Goal: Transaction & Acquisition: Purchase product/service

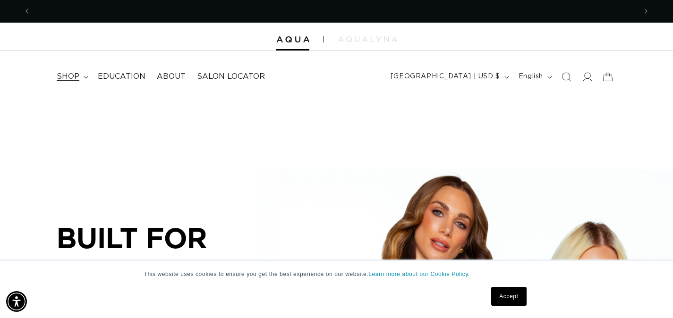
click at [72, 75] on span "shop" at bounding box center [68, 77] width 23 height 10
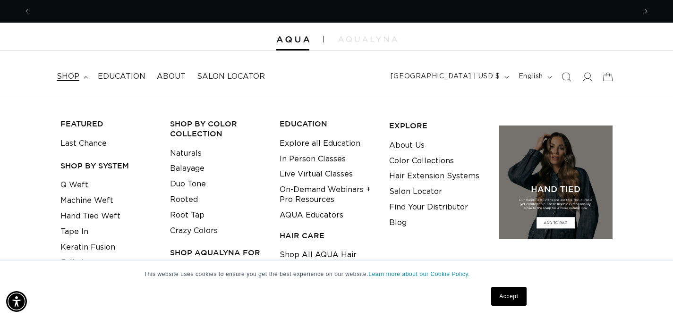
scroll to position [0, 1212]
click at [91, 200] on link "Machine Weft" at bounding box center [86, 201] width 53 height 16
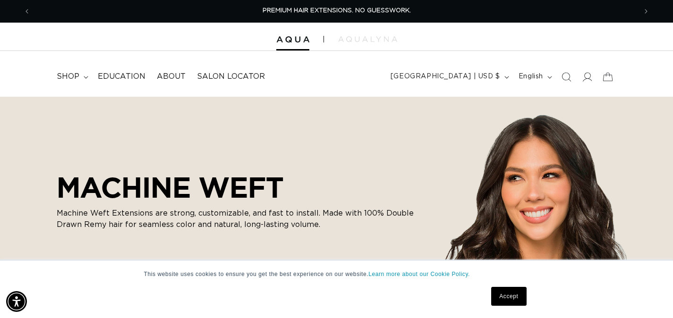
click at [493, 289] on link "Accept" at bounding box center [508, 296] width 35 height 19
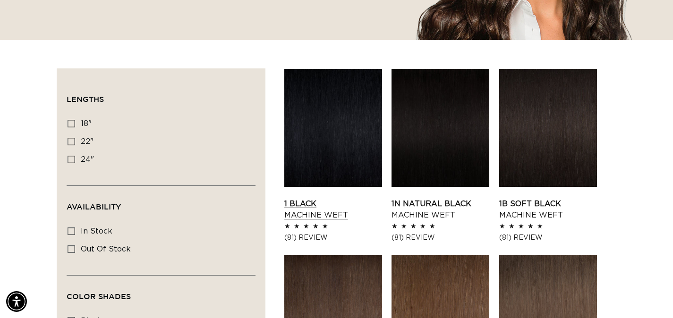
scroll to position [0, 1212]
click at [82, 124] on span "18"" at bounding box center [86, 124] width 11 height 8
click at [75, 124] on input "18" 18" (41 products)" at bounding box center [72, 124] width 8 height 8
checkbox input "true"
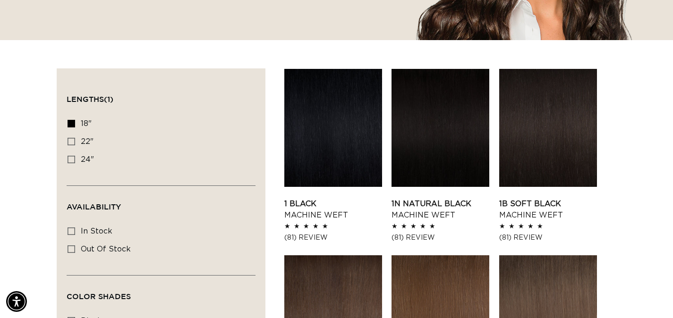
click at [336, 198] on link "1 Black Machine Weft" at bounding box center [333, 209] width 98 height 23
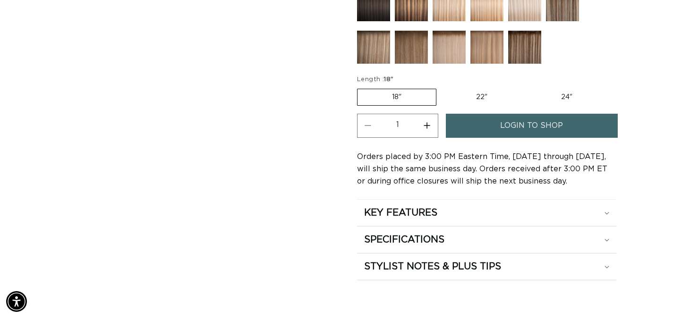
scroll to position [0, 606]
click at [569, 125] on link "login to shop" at bounding box center [532, 126] width 172 height 24
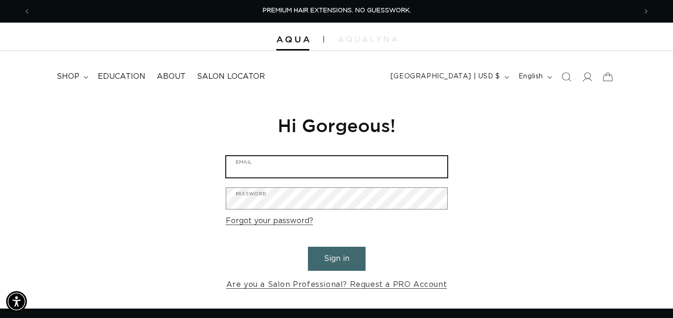
type input "[EMAIL_ADDRESS][DOMAIN_NAME]"
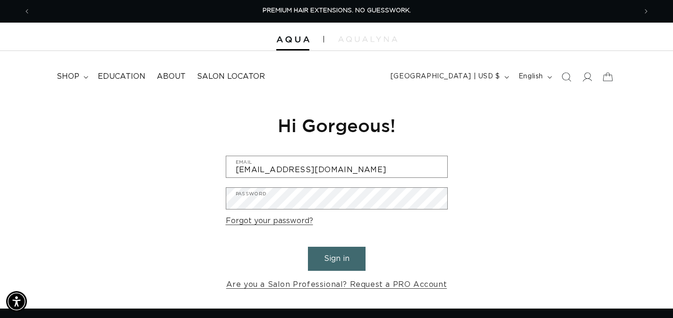
click at [324, 262] on button "Sign in" at bounding box center [337, 259] width 58 height 24
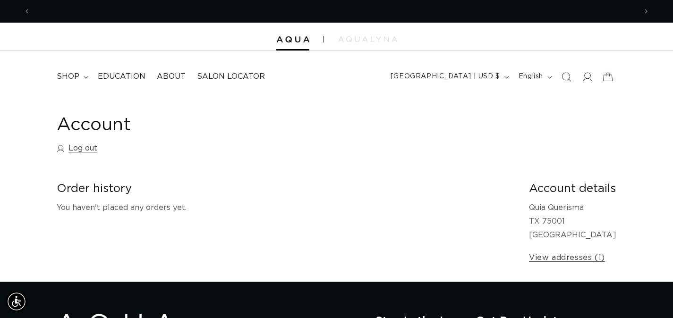
scroll to position [0, 606]
click at [86, 79] on summary "shop" at bounding box center [71, 76] width 41 height 21
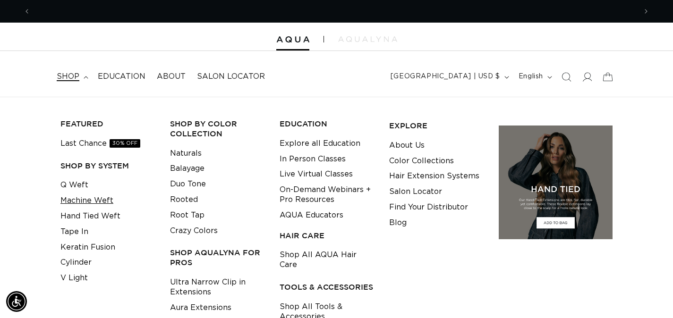
scroll to position [0, 1212]
click at [86, 197] on link "Machine Weft" at bounding box center [86, 201] width 53 height 16
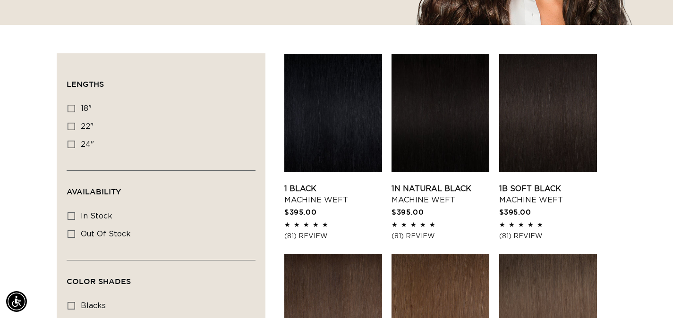
scroll to position [309, 0]
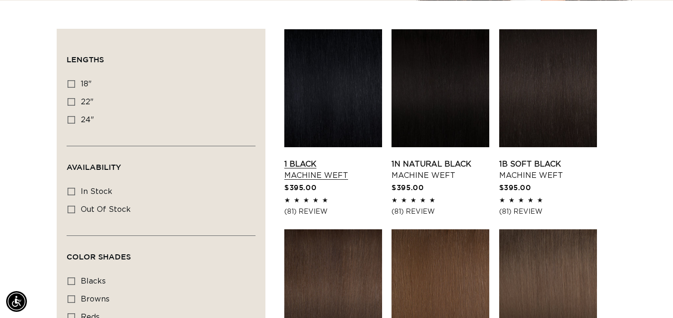
click at [326, 159] on link "1 Black Machine Weft" at bounding box center [333, 170] width 98 height 23
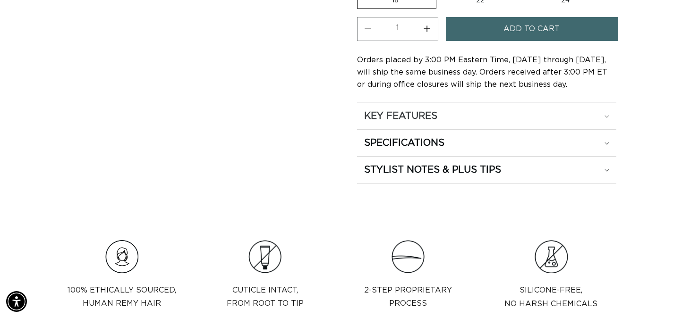
scroll to position [0, 606]
click at [399, 112] on h2 "KEY FEATURES" at bounding box center [400, 116] width 73 height 12
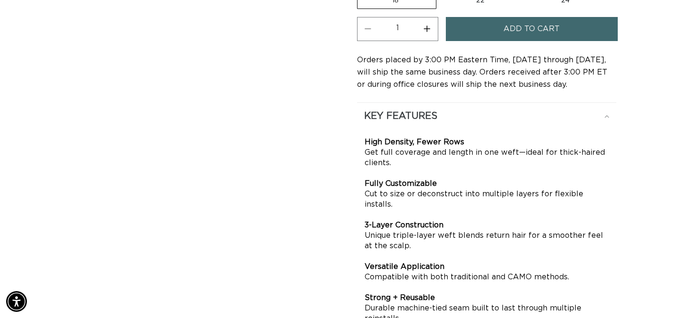
click at [399, 112] on h2 "KEY FEATURES" at bounding box center [400, 116] width 73 height 12
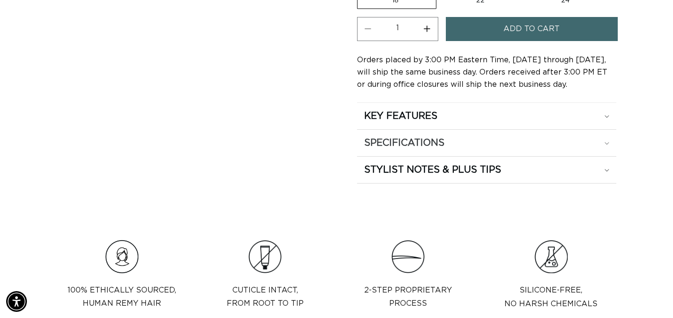
click at [391, 144] on h2 "SPECIFICATIONS" at bounding box center [404, 143] width 80 height 12
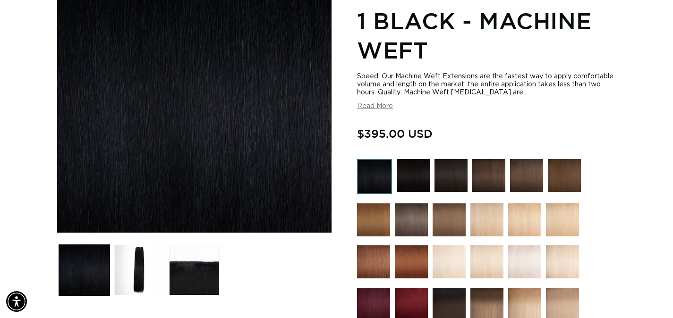
scroll to position [0, 1212]
click at [410, 96] on div "Speed: Our Machine Weft Extensions are the fastest way to apply comfortable vol…" at bounding box center [486, 85] width 259 height 24
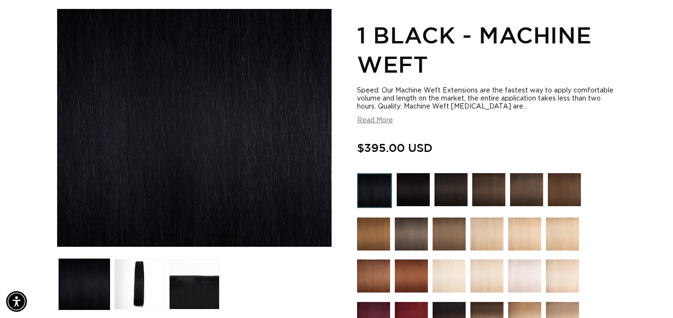
scroll to position [130, 0]
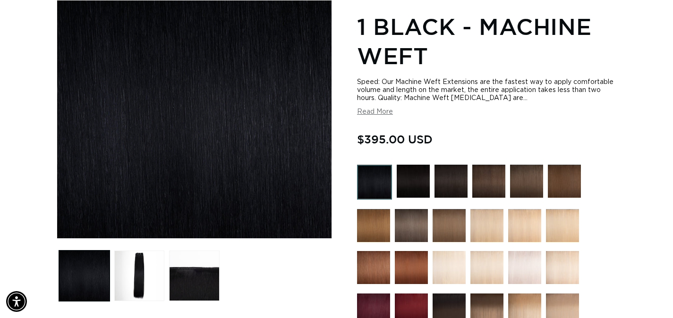
click at [384, 193] on img at bounding box center [374, 182] width 35 height 35
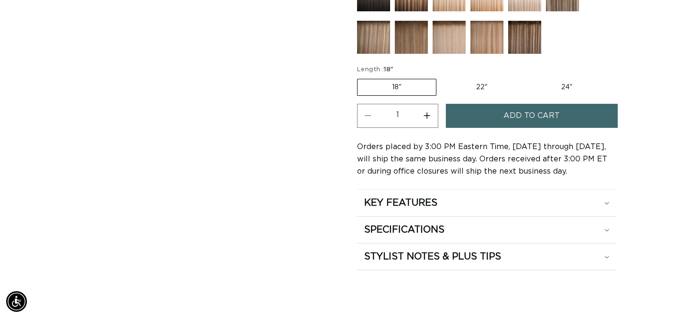
scroll to position [530, 0]
click at [394, 231] on h2 "SPECIFICATIONS" at bounding box center [404, 230] width 80 height 12
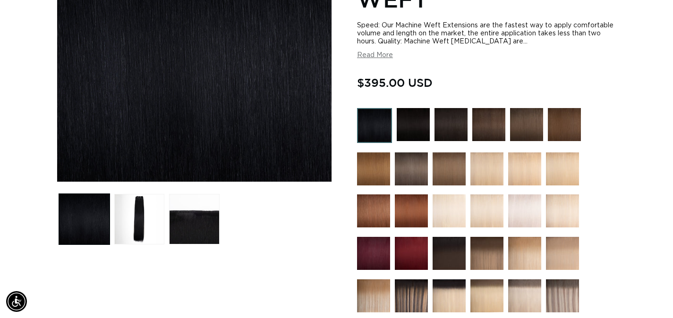
scroll to position [185, 0]
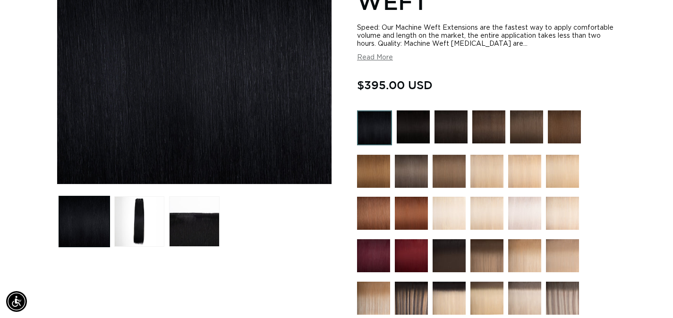
click at [495, 125] on img at bounding box center [488, 126] width 33 height 33
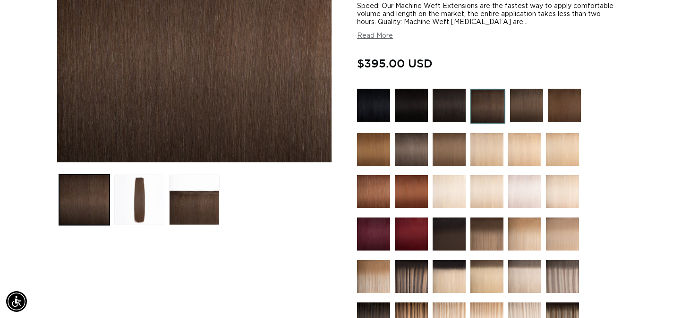
scroll to position [0, 606]
click at [370, 36] on button "Read More" at bounding box center [375, 36] width 36 height 8
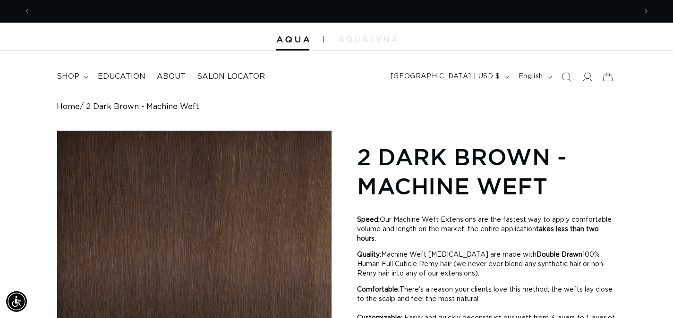
scroll to position [0, 0]
click at [85, 77] on icon at bounding box center [86, 77] width 5 height 3
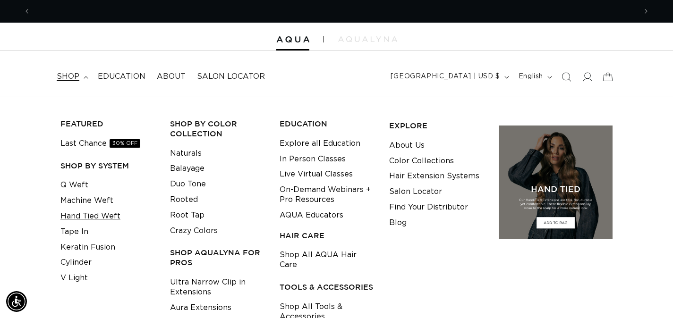
scroll to position [0, 1212]
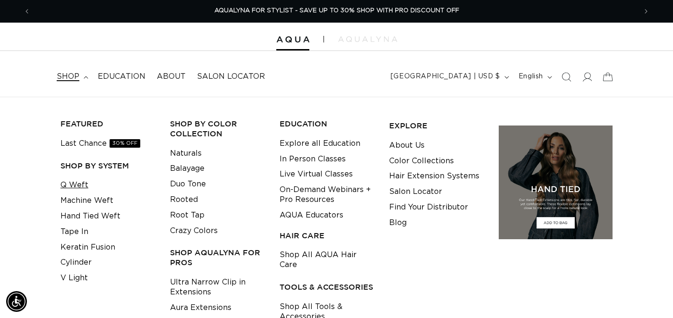
click at [81, 181] on link "Q Weft" at bounding box center [74, 186] width 28 height 16
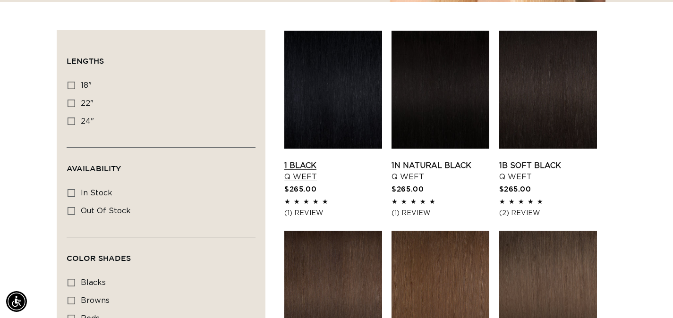
scroll to position [0, 606]
click at [311, 160] on link "1 Black Q Weft" at bounding box center [333, 171] width 98 height 23
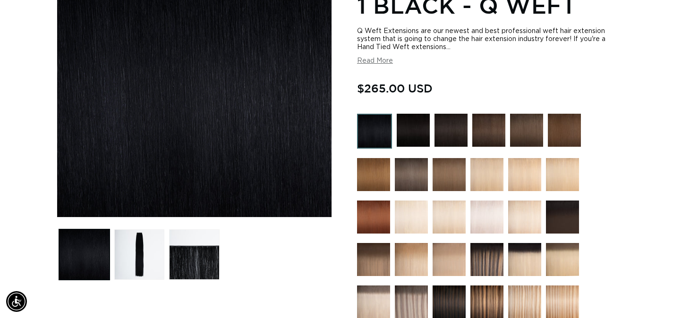
scroll to position [153, 0]
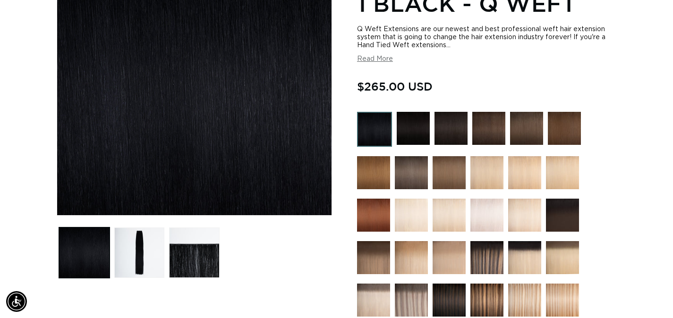
click at [112, 266] on ul "Gallery Viewer" at bounding box center [194, 252] width 275 height 55
click at [134, 255] on button "Load image 2 in gallery view" at bounding box center [139, 253] width 51 height 51
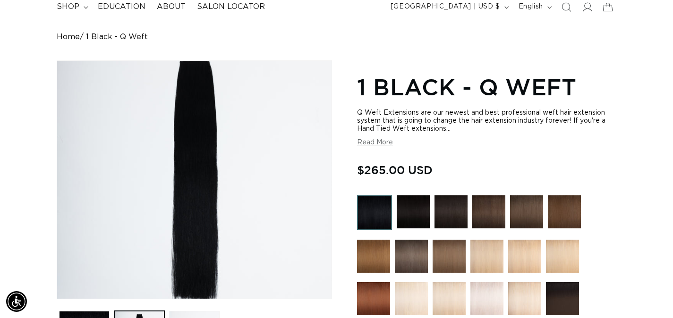
scroll to position [0, 1212]
click at [379, 142] on button "Read More" at bounding box center [375, 143] width 36 height 8
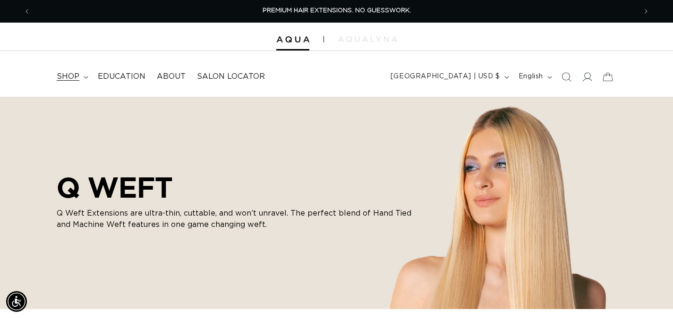
click at [74, 73] on span "shop" at bounding box center [68, 77] width 23 height 10
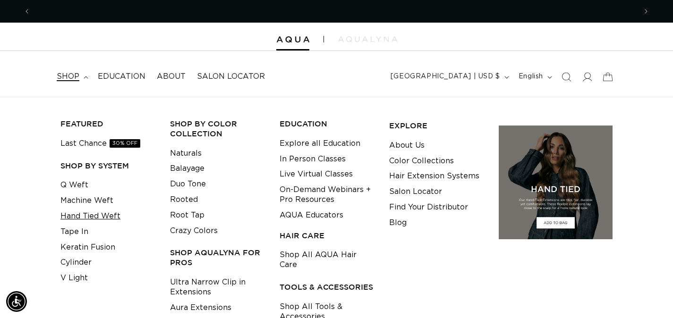
scroll to position [0, 606]
click at [76, 185] on link "Q Weft" at bounding box center [74, 186] width 28 height 16
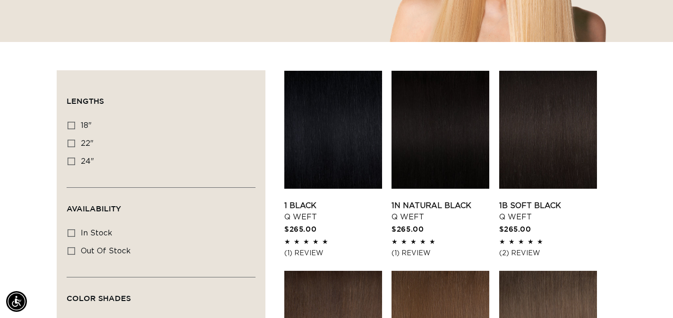
scroll to position [309, 0]
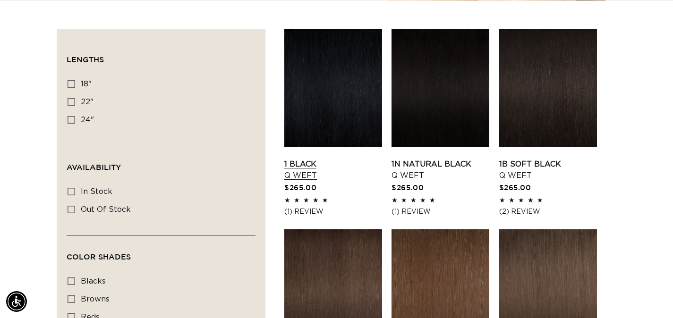
click at [323, 159] on link "1 Black Q Weft" at bounding box center [333, 170] width 98 height 23
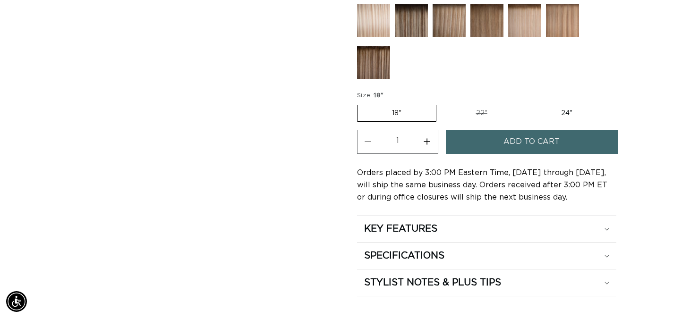
scroll to position [474, 0]
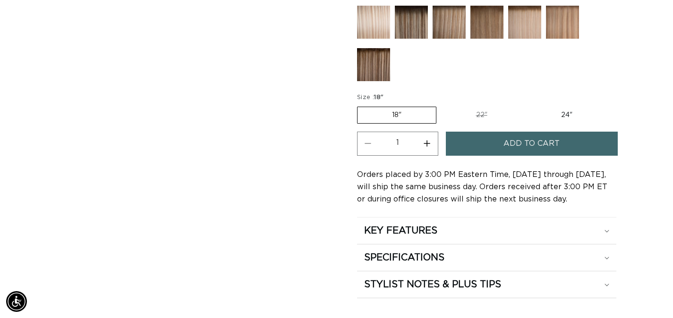
click at [393, 109] on label "18" Variant sold out or unavailable" at bounding box center [396, 115] width 79 height 17
click at [360, 105] on input "18" Variant sold out or unavailable" at bounding box center [359, 105] width 0 height 0
click at [405, 257] on h2 "SPECIFICATIONS" at bounding box center [404, 258] width 80 height 12
